Goal: Task Accomplishment & Management: Use online tool/utility

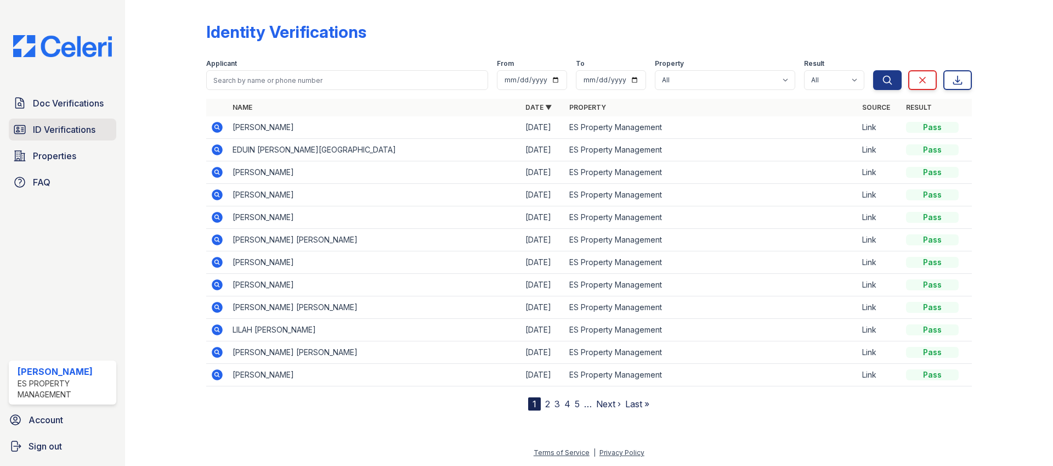
click at [43, 133] on span "ID Verifications" at bounding box center [64, 129] width 63 height 13
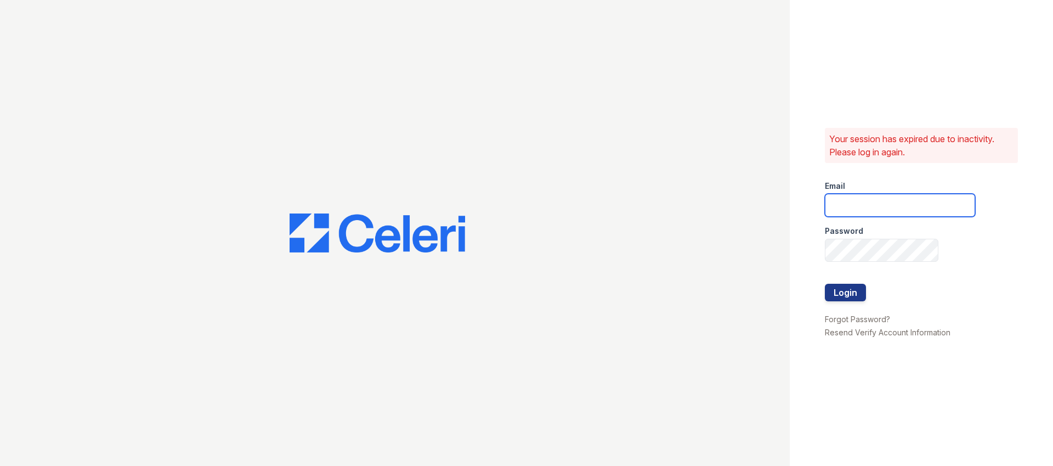
click at [872, 207] on input "email" at bounding box center [900, 205] width 150 height 23
type input "[EMAIL_ADDRESS][DOMAIN_NAME]"
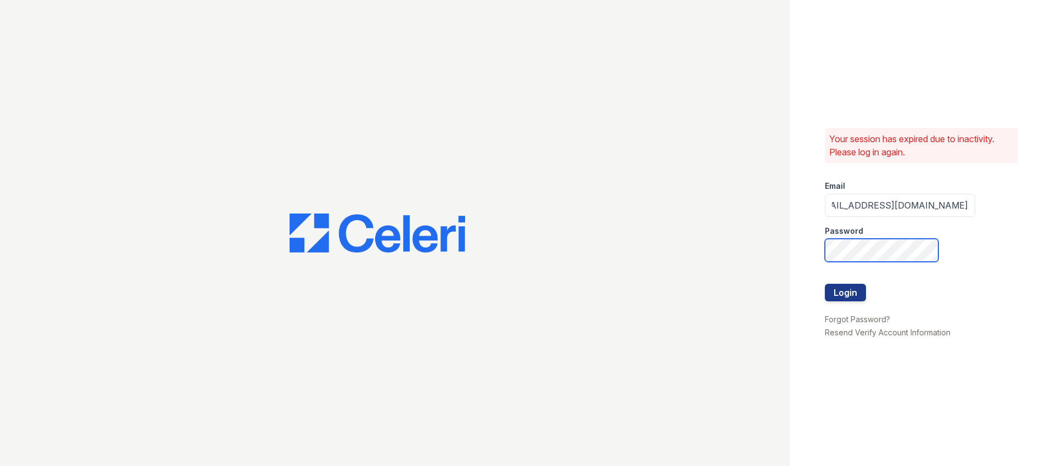
scroll to position [0, 0]
click at [0, 465] on com-1password-button at bounding box center [0, 466] width 0 height 0
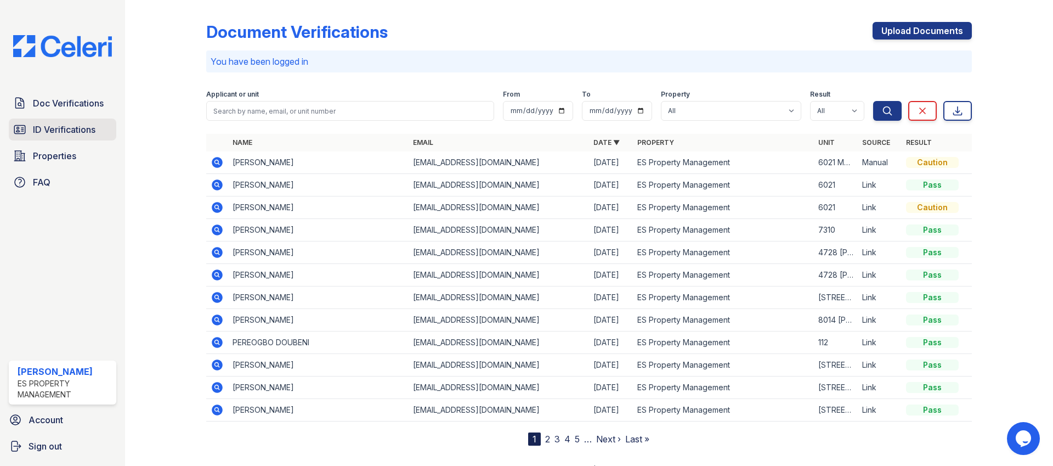
click at [89, 123] on span "ID Verifications" at bounding box center [64, 129] width 63 height 13
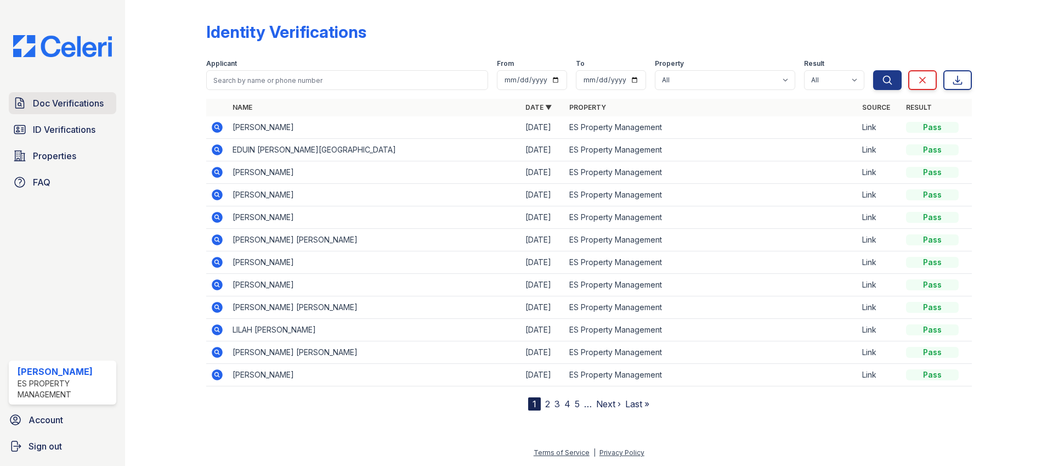
click at [88, 110] on link "Doc Verifications" at bounding box center [63, 103] width 108 height 22
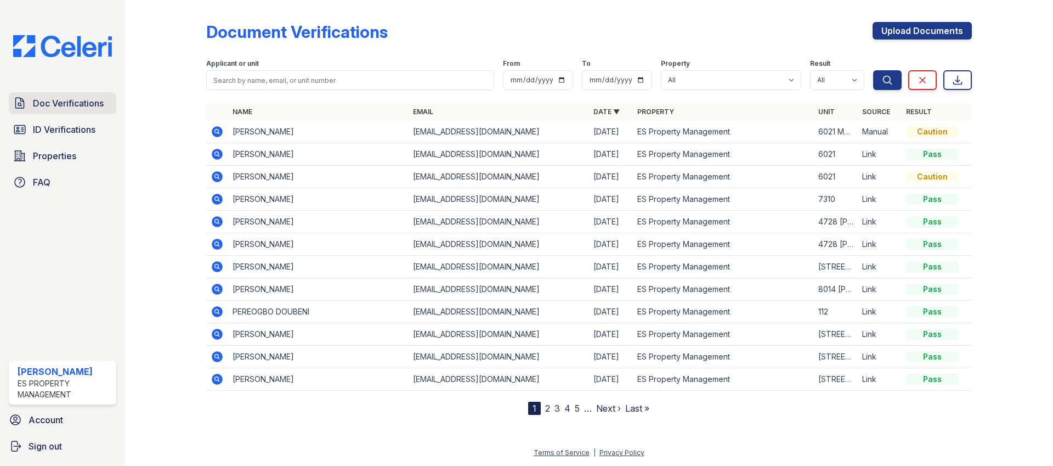
click at [58, 100] on span "Doc Verifications" at bounding box center [68, 103] width 71 height 13
click at [57, 131] on span "ID Verifications" at bounding box center [64, 129] width 63 height 13
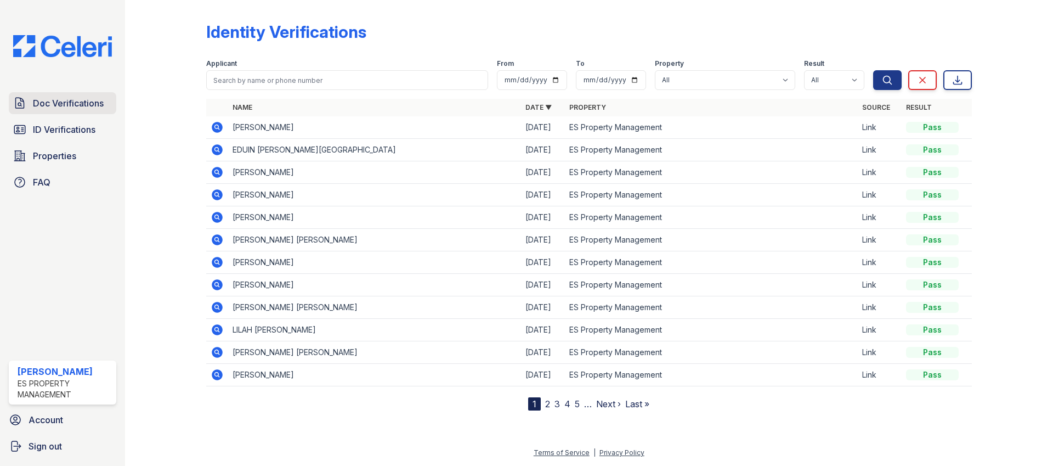
click at [59, 113] on link "Doc Verifications" at bounding box center [63, 103] width 108 height 22
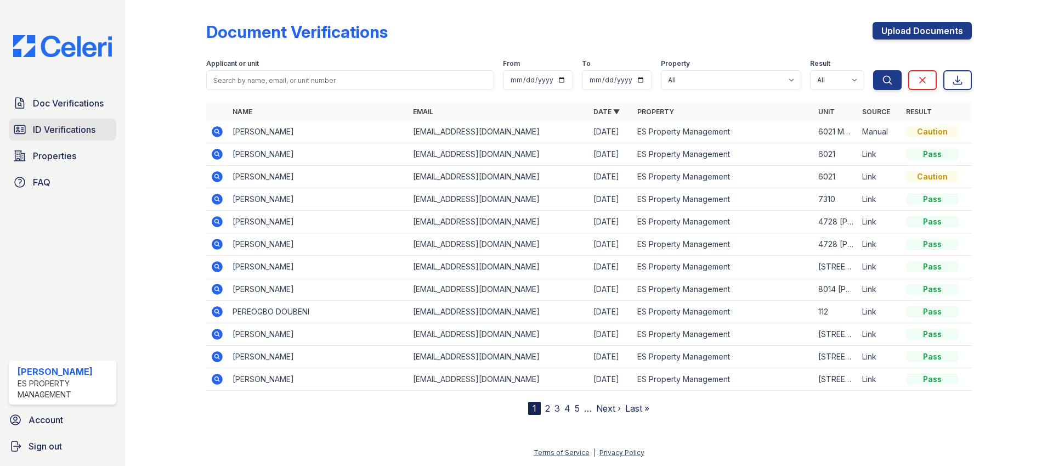
click at [57, 118] on link "ID Verifications" at bounding box center [63, 129] width 108 height 22
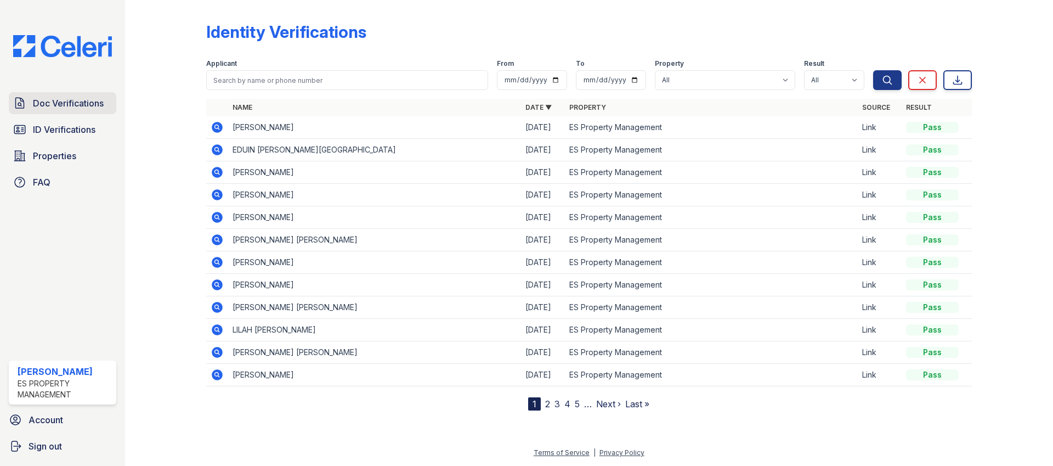
click at [58, 100] on span "Doc Verifications" at bounding box center [68, 103] width 71 height 13
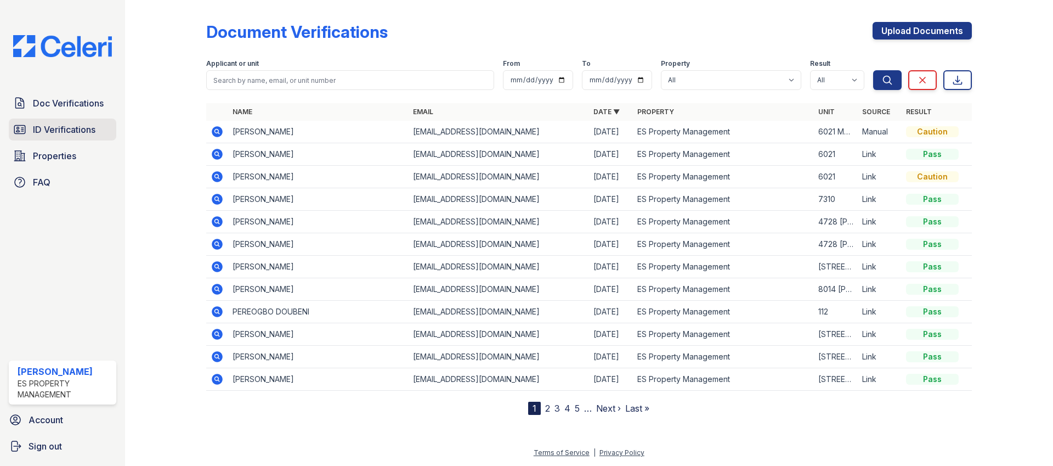
click at [61, 125] on span "ID Verifications" at bounding box center [64, 129] width 63 height 13
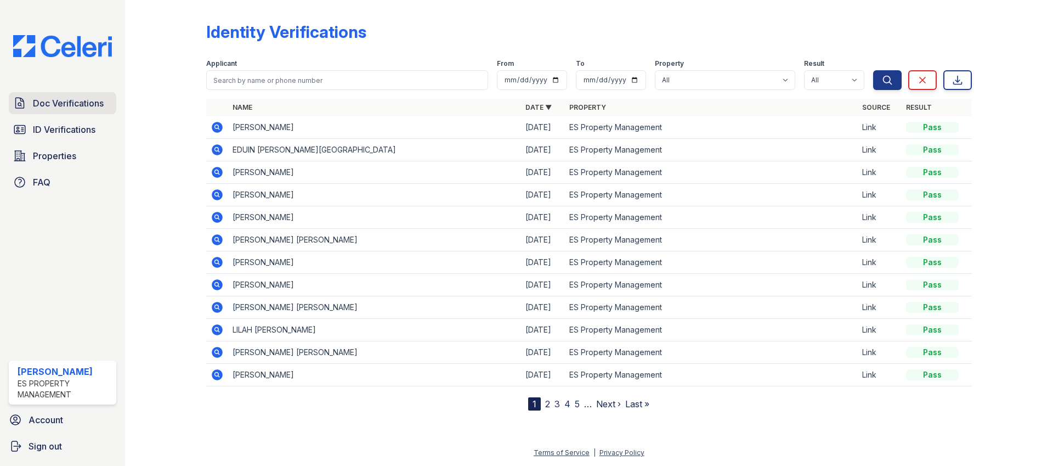
click at [61, 108] on span "Doc Verifications" at bounding box center [68, 103] width 71 height 13
